Goal: Communication & Community: Answer question/provide support

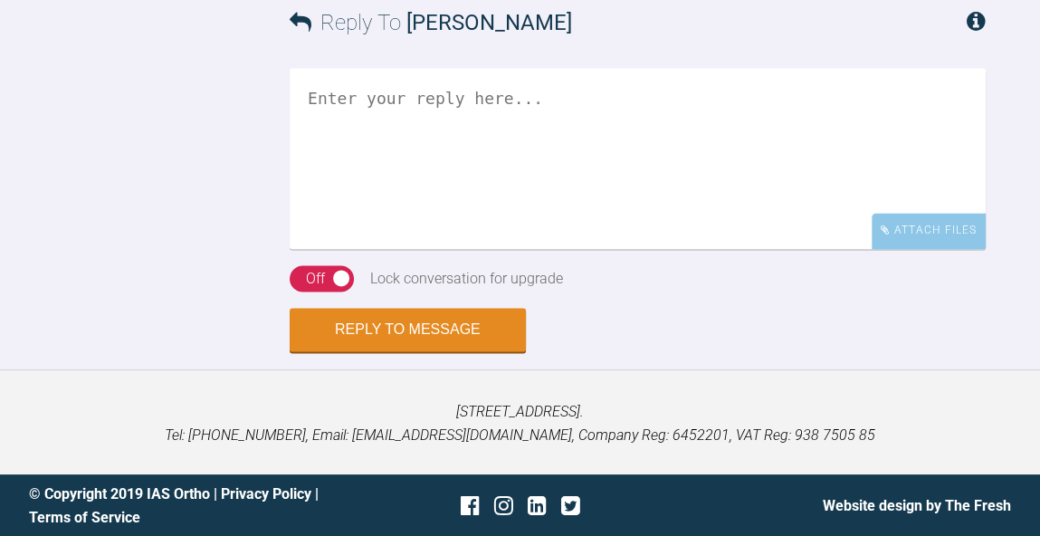
scroll to position [8087, 0]
click at [698, 249] on textarea at bounding box center [638, 158] width 696 height 181
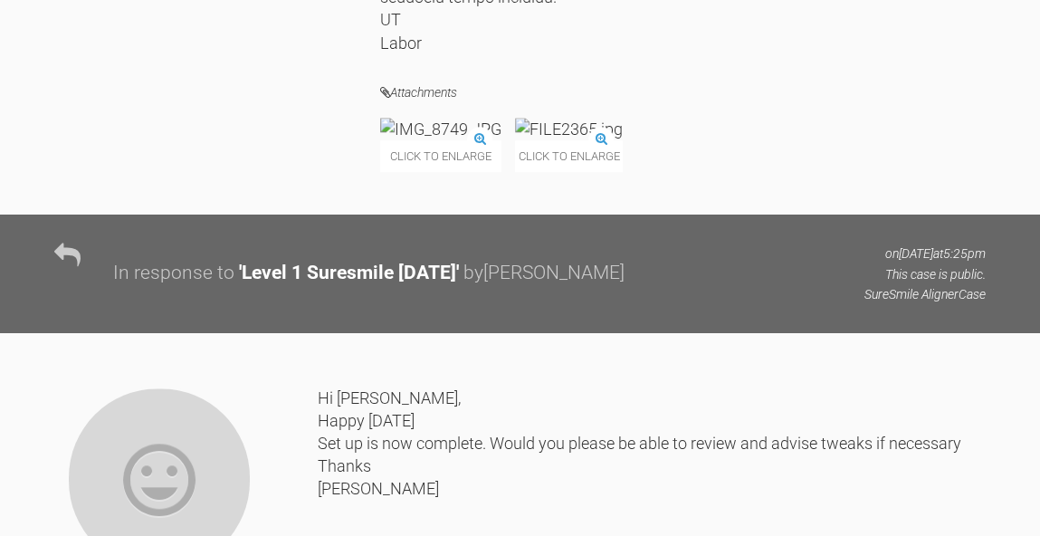
scroll to position [8443, 0]
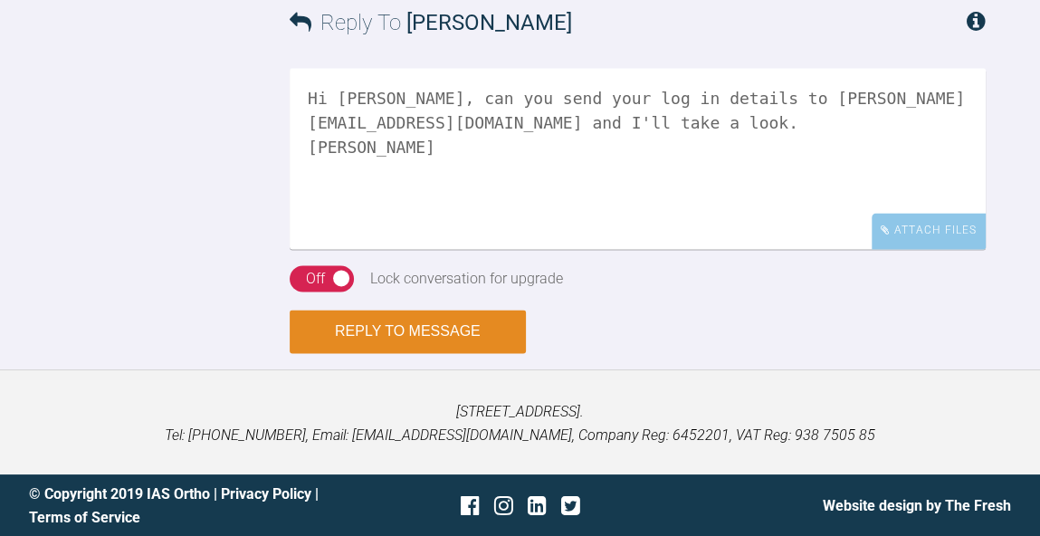
type textarea "Hi Oliver, can you send your log in details to kelly@iasortho.com and I'll take…"
click at [416, 334] on button "Reply to Message" at bounding box center [408, 331] width 236 height 43
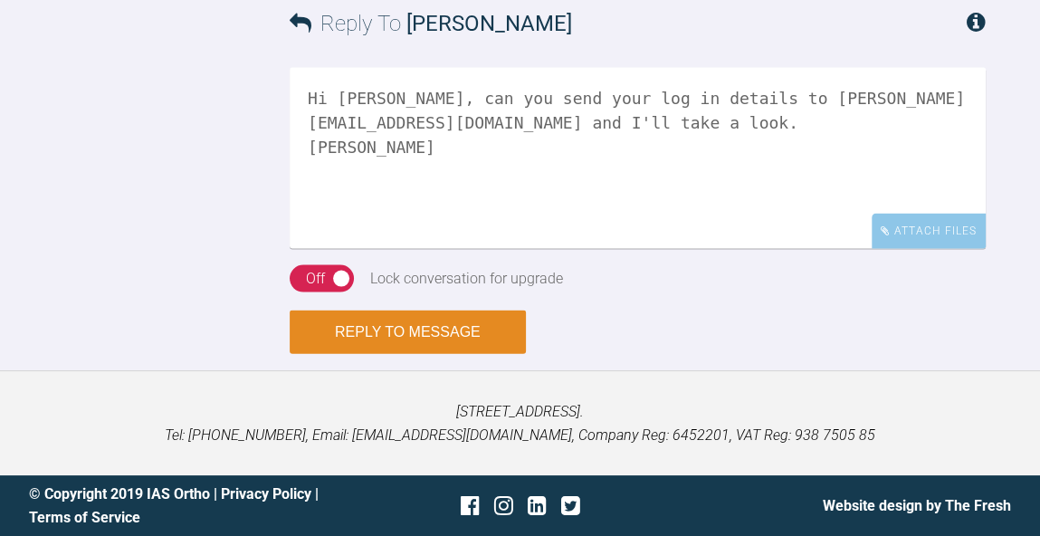
scroll to position [8758, 0]
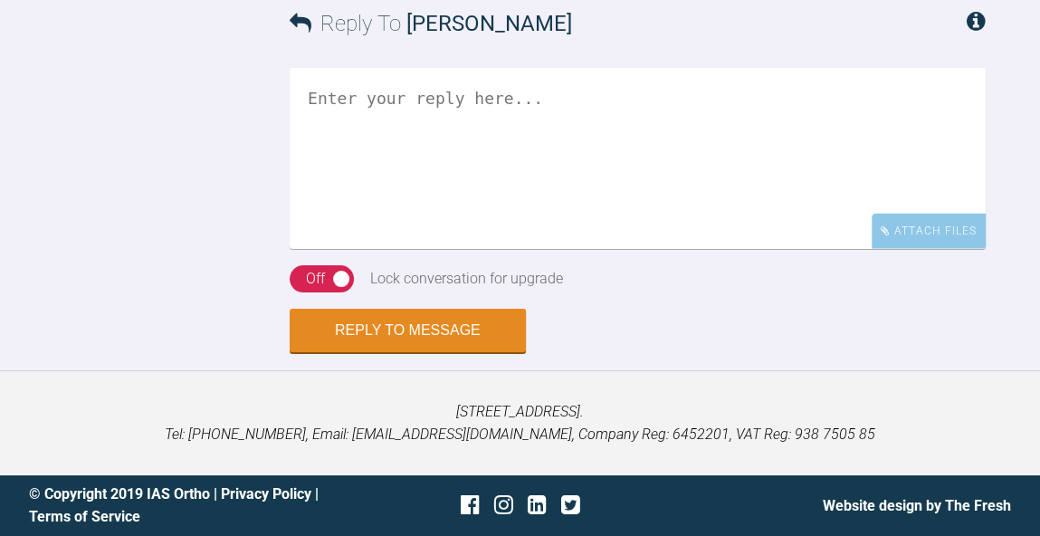
scroll to position [3307, 0]
click at [664, 249] on textarea at bounding box center [638, 158] width 696 height 181
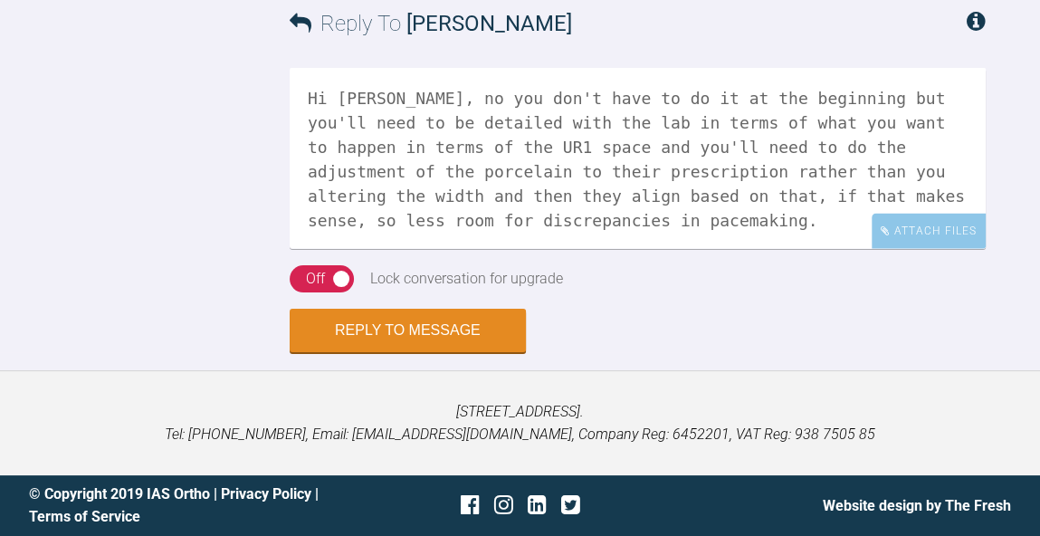
click at [815, 249] on textarea "Hi [PERSON_NAME], no you don't have to do it at the beginning but you'll need t…" at bounding box center [638, 158] width 696 height 181
click at [857, 249] on textarea "Hi [PERSON_NAME], no you don't have to do it at the beginning but you'll need t…" at bounding box center [638, 158] width 696 height 181
click at [929, 249] on textarea "Hi [PERSON_NAME], no you don't have to do it at the beginning but you'll need t…" at bounding box center [638, 158] width 696 height 181
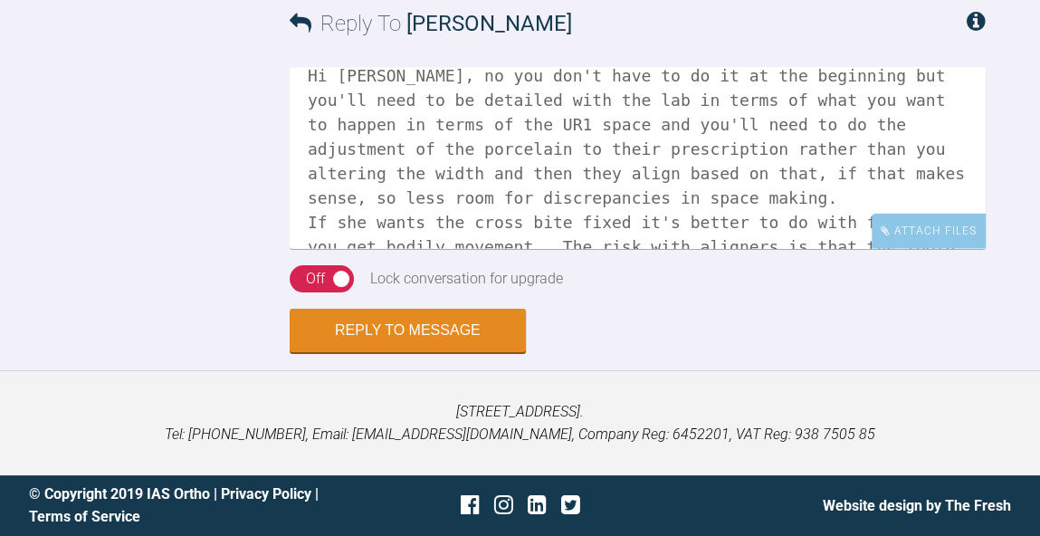
scroll to position [3655, 0]
click at [652, 216] on textarea "Hi [PERSON_NAME], no you don't have to do it at the beginning but you'll need t…" at bounding box center [638, 158] width 696 height 181
click at [711, 215] on textarea "Hi [PERSON_NAME], no you don't have to do it at the beginning but you'll need t…" at bounding box center [638, 158] width 696 height 181
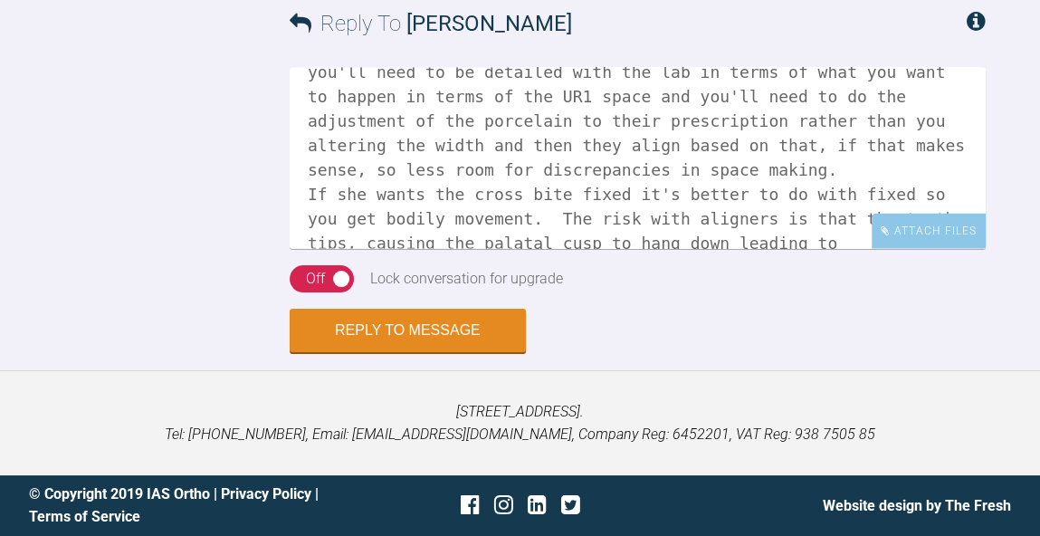
scroll to position [74, 0]
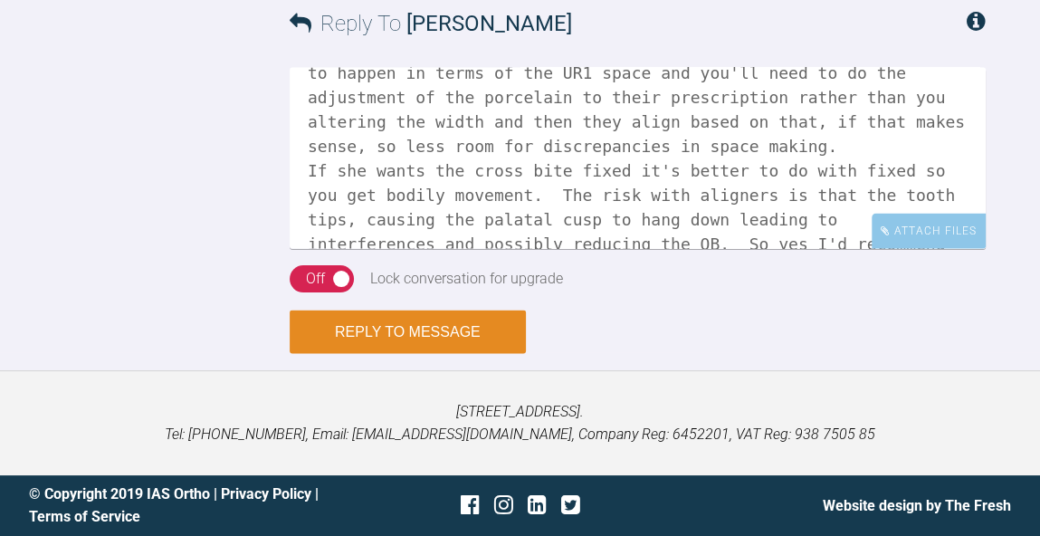
type textarea "Hi [PERSON_NAME], no you don't have to do it at the beginning but you'll need t…"
click at [458, 327] on button "Reply to Message" at bounding box center [408, 332] width 236 height 43
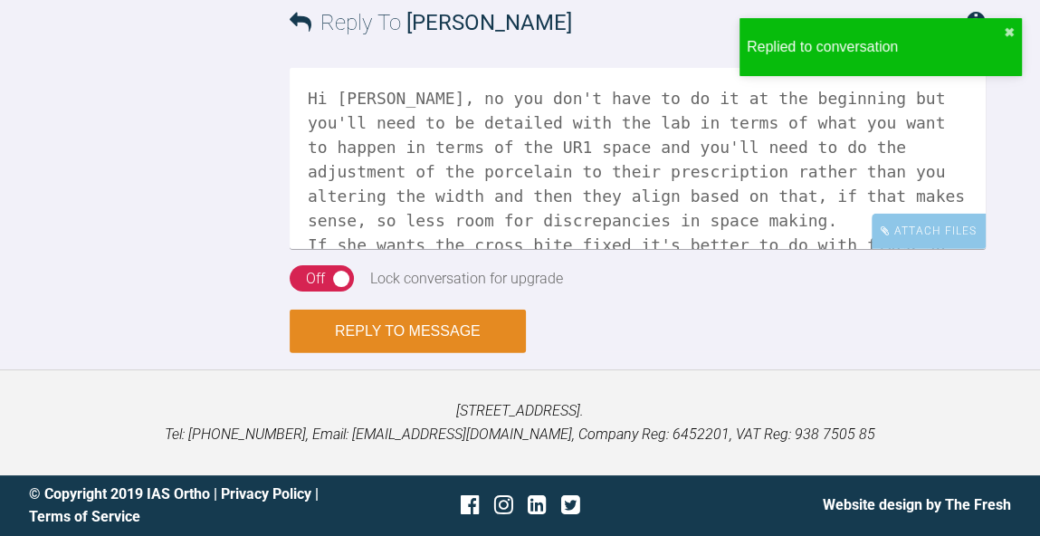
scroll to position [3971, 0]
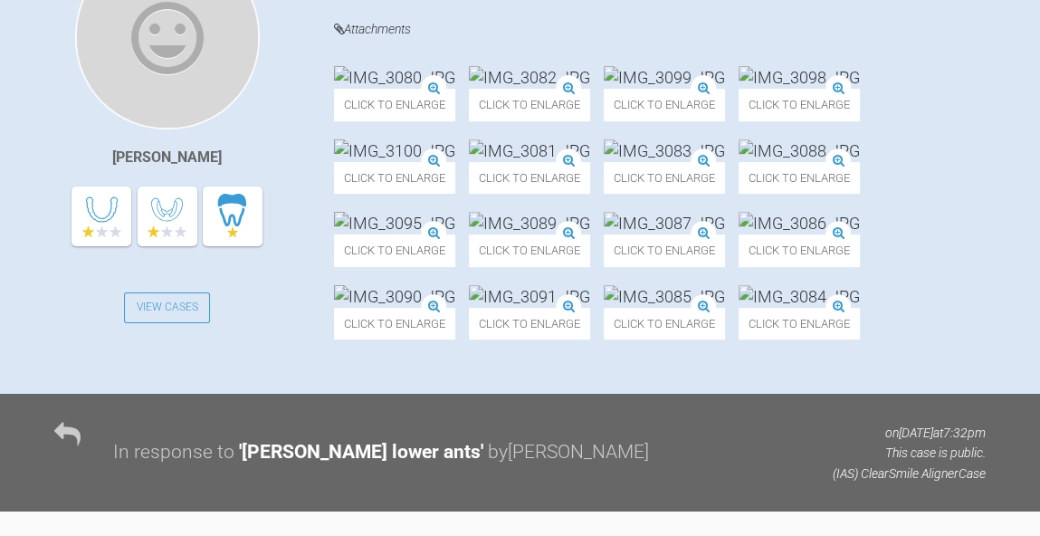
scroll to position [542, 0]
